Goal: Task Accomplishment & Management: Manage account settings

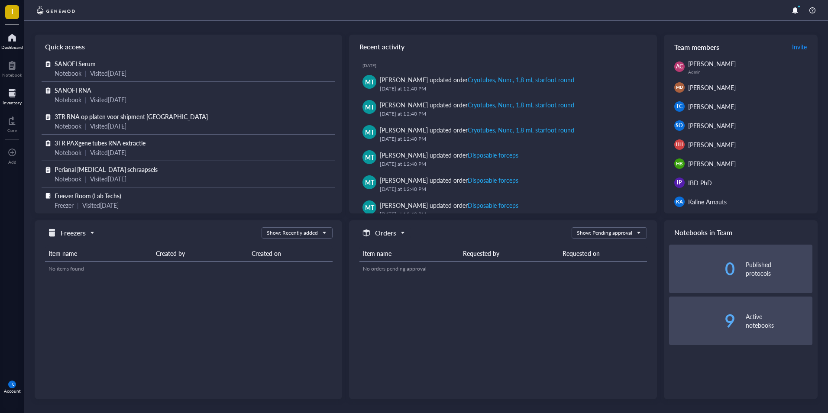
click at [9, 96] on div at bounding box center [12, 93] width 19 height 14
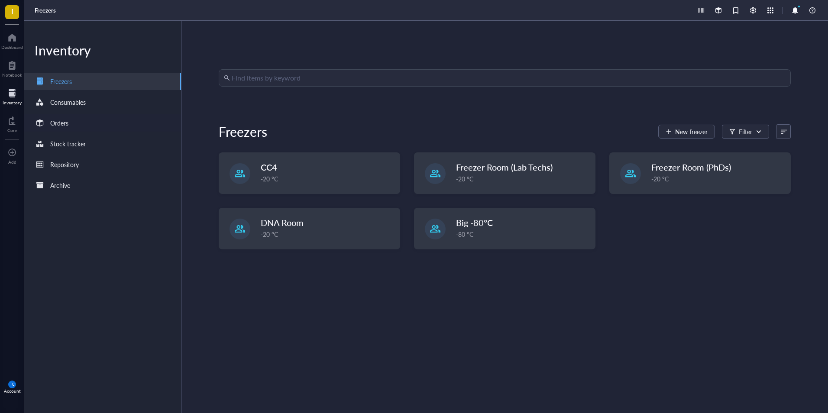
click at [59, 120] on div "Orders" at bounding box center [59, 123] width 18 height 10
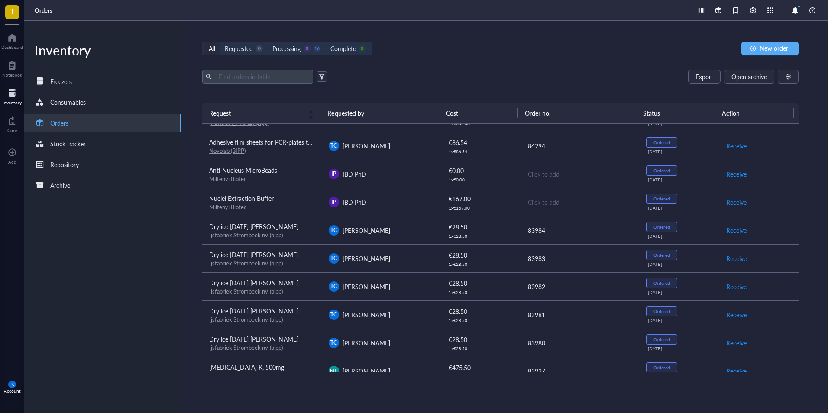
scroll to position [202, 0]
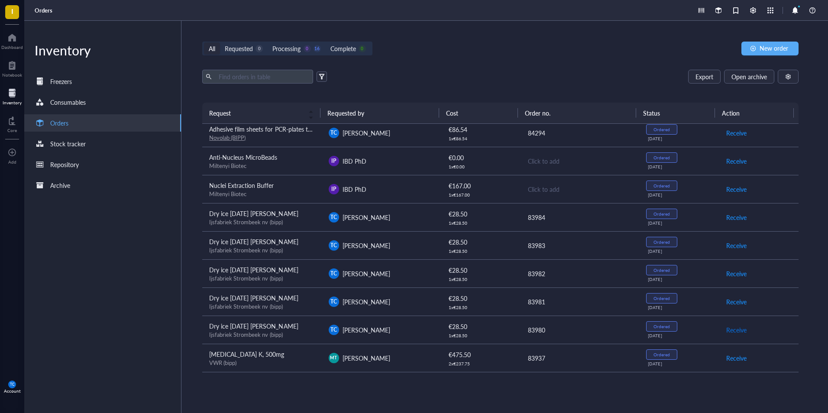
click at [729, 329] on span "Receive" at bounding box center [736, 330] width 20 height 10
click at [662, 324] on div "Received" at bounding box center [661, 326] width 17 height 5
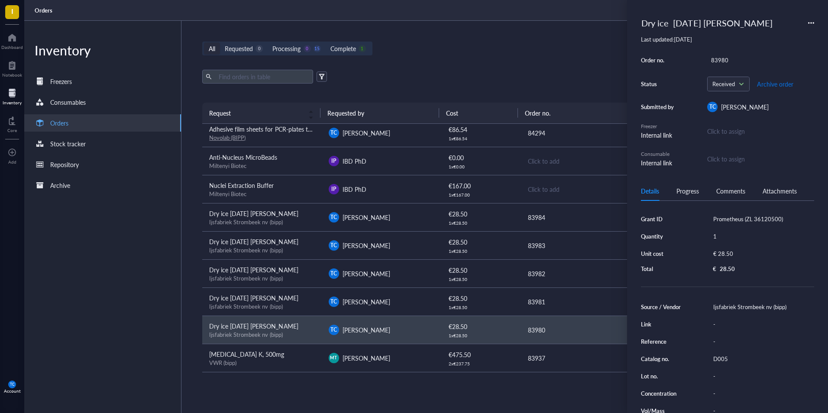
click at [776, 82] on span "Archive order" at bounding box center [775, 84] width 36 height 7
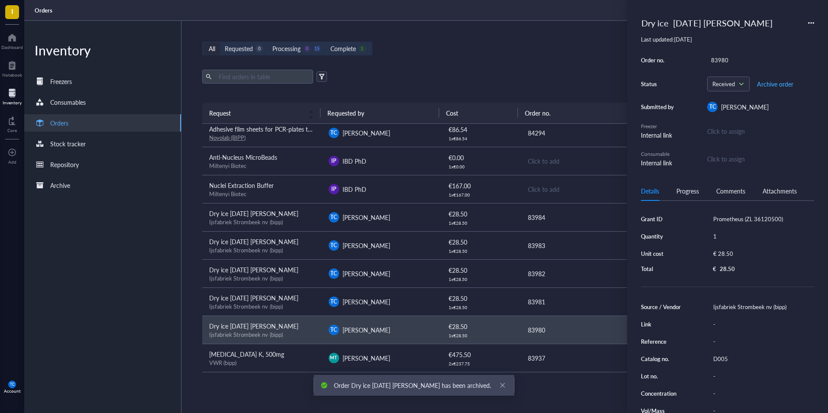
scroll to position [174, 0]
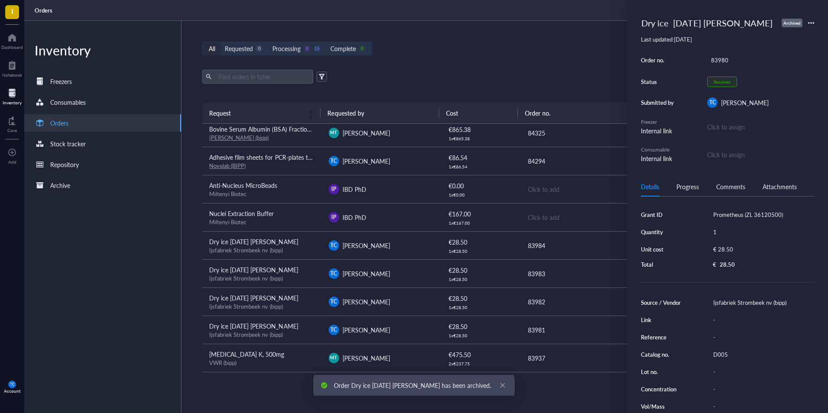
click at [151, 302] on div "Inventory Freezers Consumables Orders Stock tracker Repository Archive" at bounding box center [102, 217] width 157 height 392
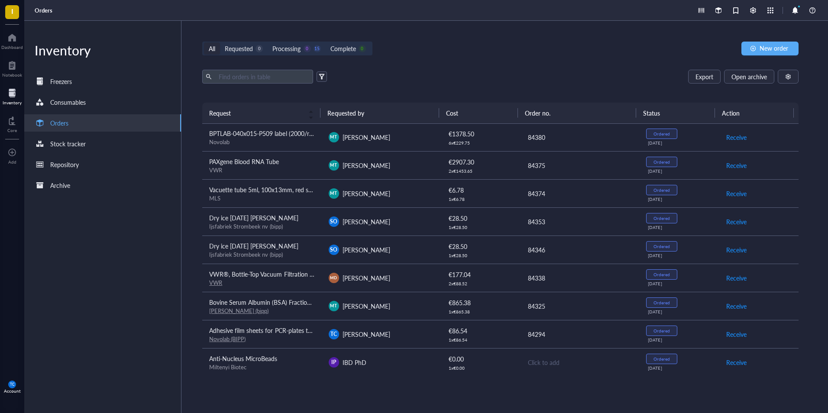
scroll to position [44, 0]
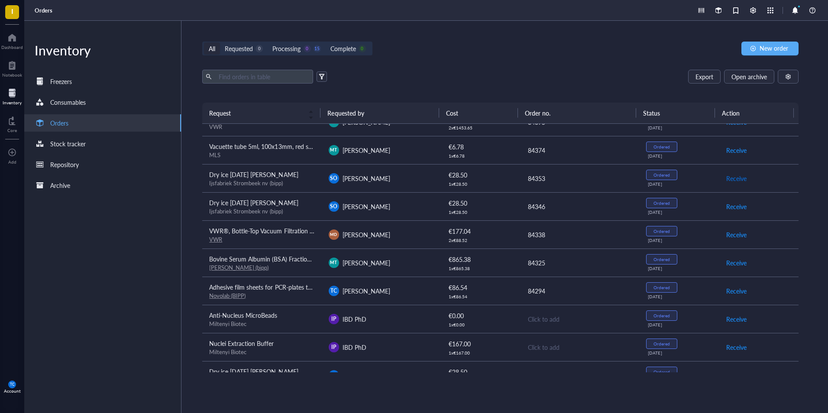
click at [726, 180] on span "Receive" at bounding box center [736, 179] width 20 height 10
click at [729, 177] on span "Archive order" at bounding box center [744, 179] width 36 height 10
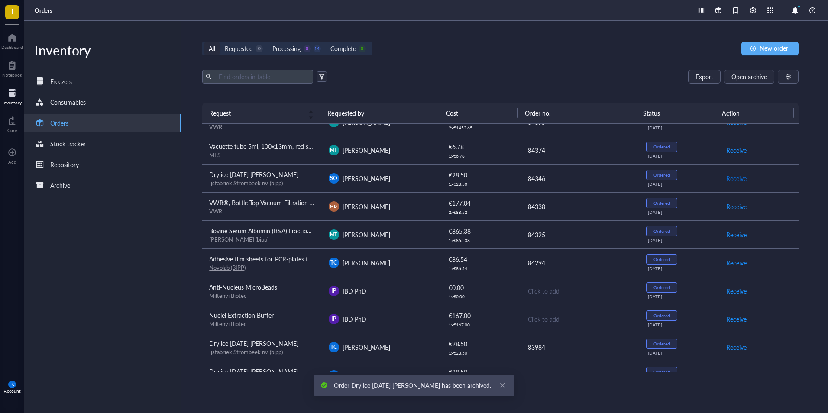
click at [727, 180] on span "Receive" at bounding box center [736, 179] width 20 height 10
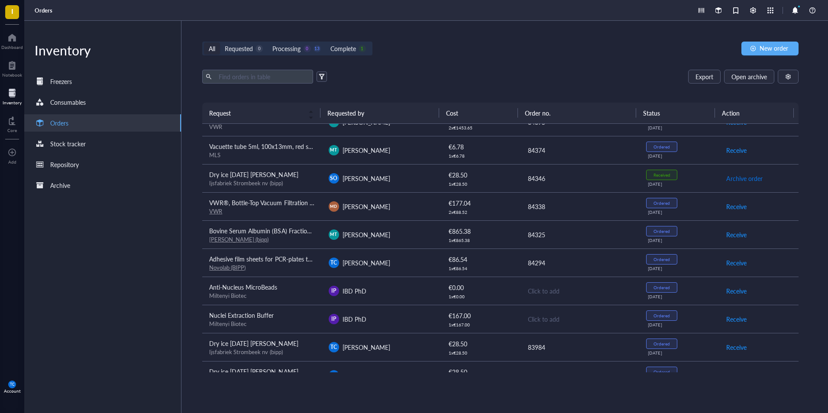
click at [727, 180] on span "Archive order" at bounding box center [744, 179] width 36 height 10
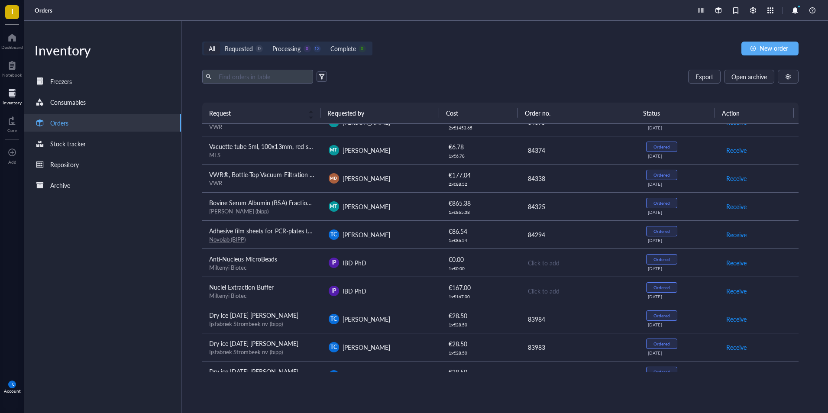
click at [11, 384] on span "TC" at bounding box center [12, 384] width 5 height 4
click at [42, 404] on link "Logout" at bounding box center [58, 402] width 50 height 16
